Goal: Task Accomplishment & Management: Manage account settings

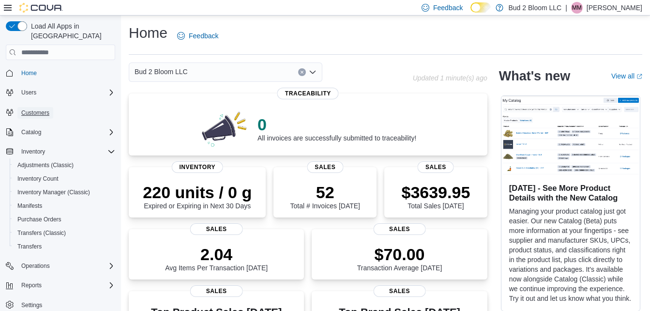
click at [35, 109] on span "Customers" at bounding box center [35, 113] width 28 height 8
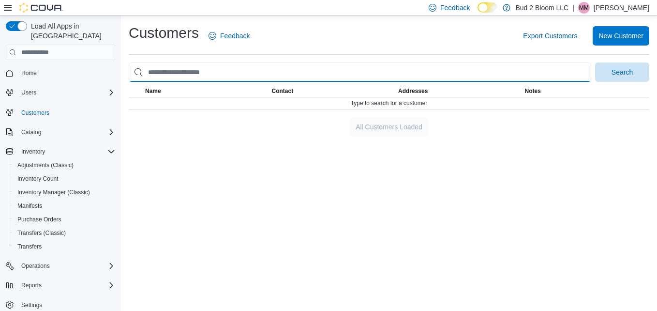
click at [162, 68] on input "search" at bounding box center [360, 71] width 463 height 19
type input "****"
click at [595, 62] on button "Search" at bounding box center [622, 71] width 54 height 19
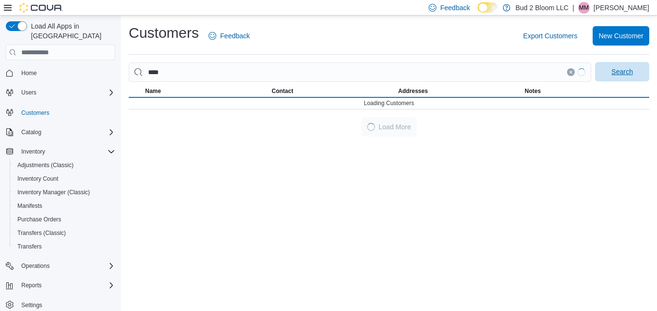
click at [624, 70] on span "Search" at bounding box center [622, 72] width 21 height 10
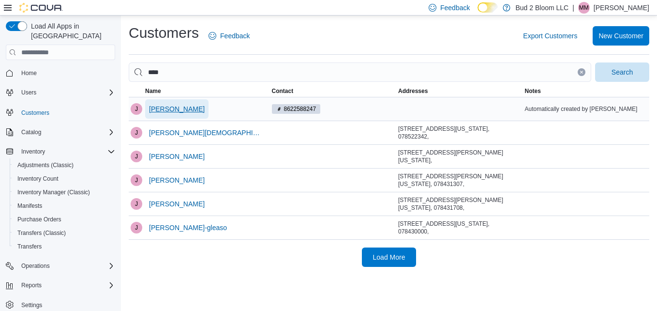
click at [165, 109] on span "[PERSON_NAME]" at bounding box center [177, 109] width 56 height 10
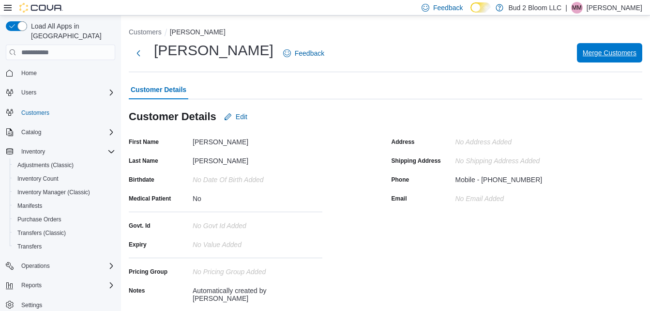
click at [620, 55] on span "Merge Customers" at bounding box center [610, 53] width 54 height 10
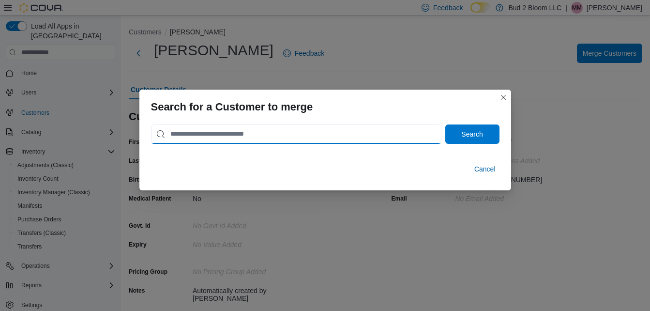
click at [245, 132] on input "search" at bounding box center [296, 133] width 290 height 19
type input "****"
click at [445, 124] on button "Search" at bounding box center [472, 133] width 54 height 19
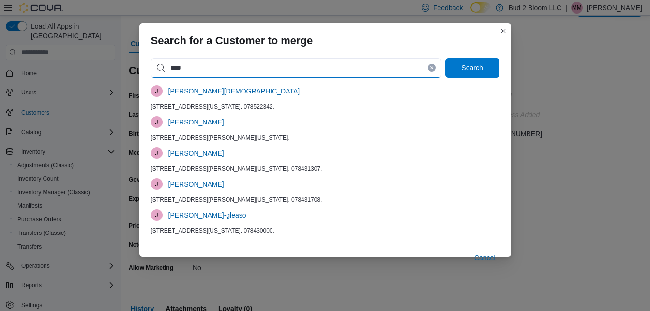
scroll to position [46, 0]
click at [503, 27] on button "Closes this modal window" at bounding box center [503, 31] width 12 height 12
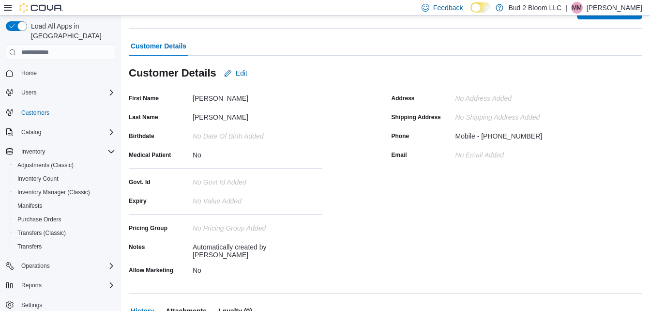
scroll to position [0, 0]
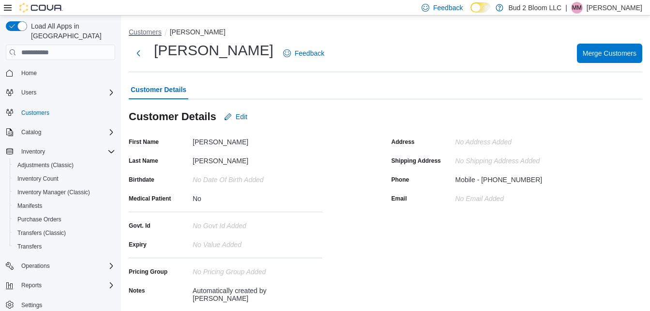
click at [149, 34] on button "Customers" at bounding box center [145, 32] width 33 height 8
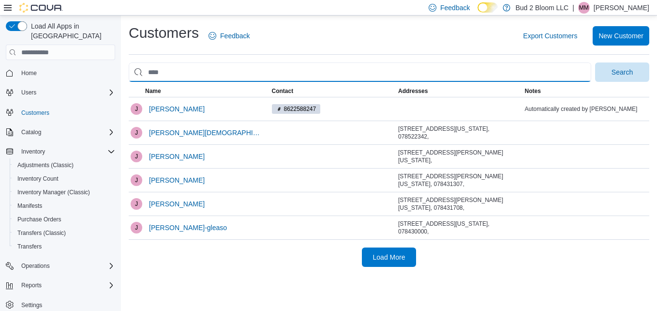
click at [169, 74] on input "search" at bounding box center [360, 71] width 463 height 19
type input "*******"
click at [595, 62] on button "Search" at bounding box center [622, 71] width 54 height 19
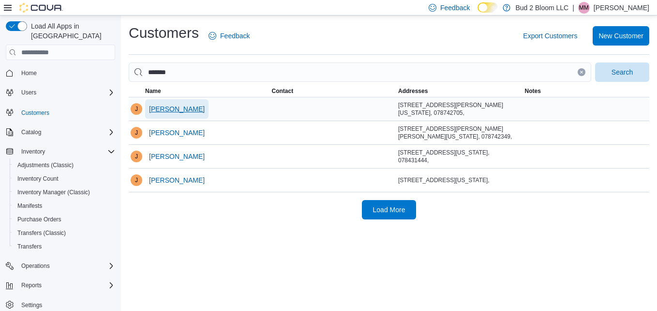
click at [165, 111] on span "[PERSON_NAME]" at bounding box center [177, 109] width 56 height 10
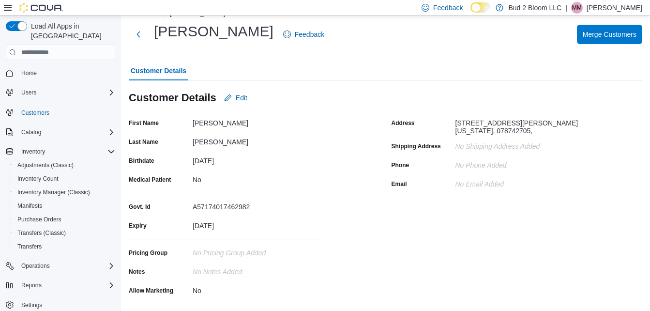
scroll to position [26, 0]
